Goal: Navigation & Orientation: Find specific page/section

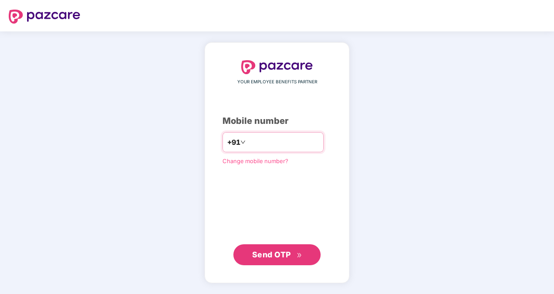
type input "**********"
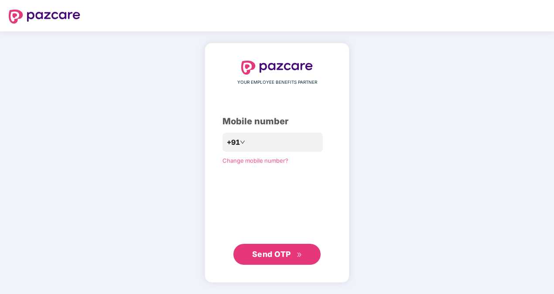
click at [265, 254] on span "Send OTP" at bounding box center [271, 254] width 39 height 9
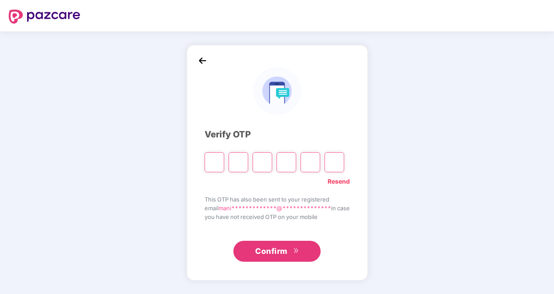
type input "*"
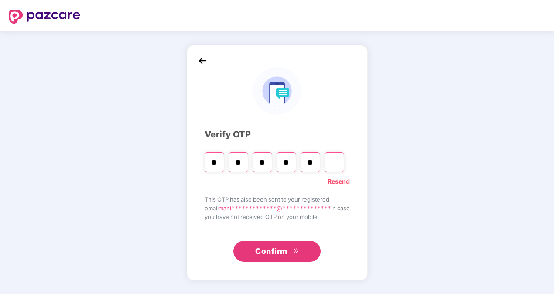
type input "*"
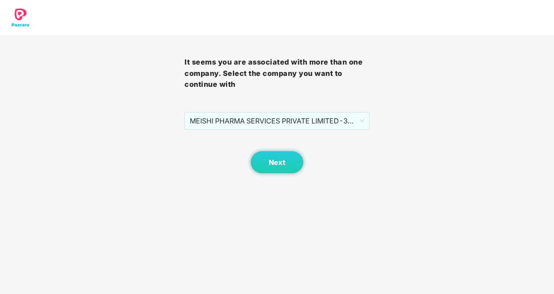
click at [358, 192] on body "It seems you are associated with more than one company. Select the company you …" at bounding box center [277, 147] width 554 height 294
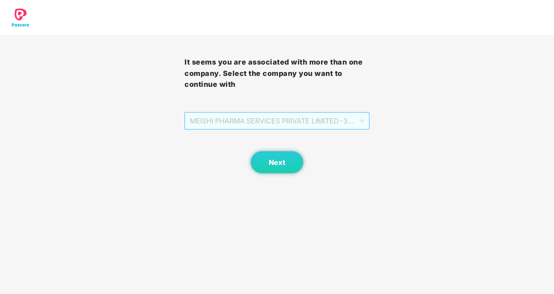
click at [359, 120] on span "MEISHI PHARMA SERVICES PRIVATE LIMITED - 303000013 - ADMIN" at bounding box center [277, 121] width 174 height 17
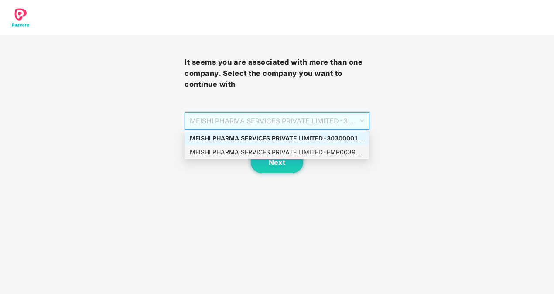
click at [323, 154] on div "MEISHI PHARMA SERVICES PRIVATE LIMITED - EMP0039 - ADMIN" at bounding box center [277, 152] width 174 height 10
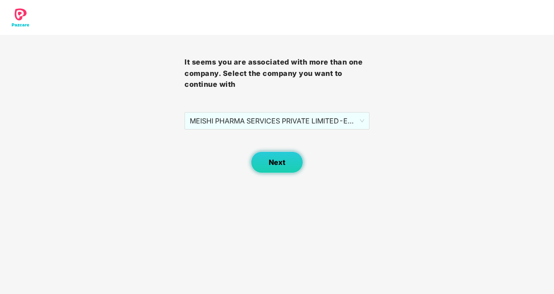
click at [282, 163] on span "Next" at bounding box center [277, 162] width 17 height 8
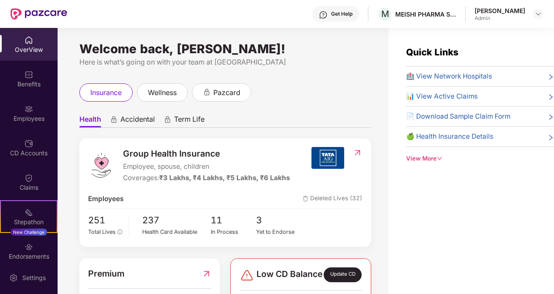
click at [324, 89] on div "insurance wellness pazcard" at bounding box center [225, 92] width 292 height 18
click at [26, 112] on img at bounding box center [28, 109] width 9 height 9
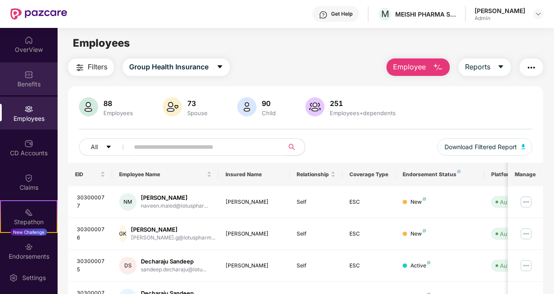
click at [28, 81] on div "Benefits" at bounding box center [29, 84] width 58 height 9
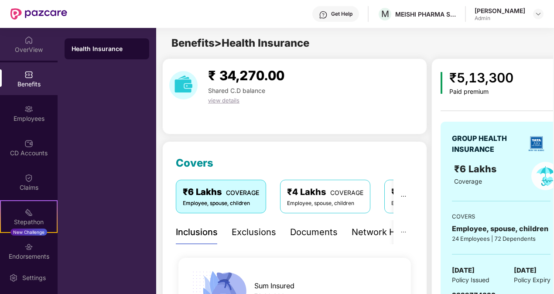
click at [24, 57] on div "OverView" at bounding box center [29, 44] width 58 height 33
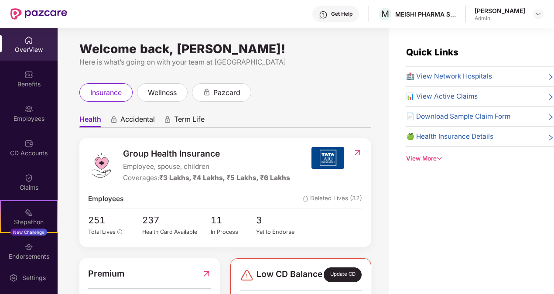
click at [338, 86] on div "insurance wellness pazcard" at bounding box center [225, 92] width 292 height 18
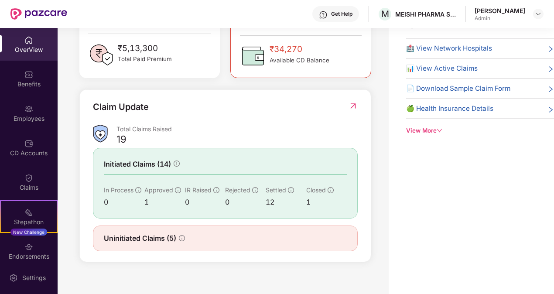
scroll to position [175, 0]
